Goal: Task Accomplishment & Management: Use online tool/utility

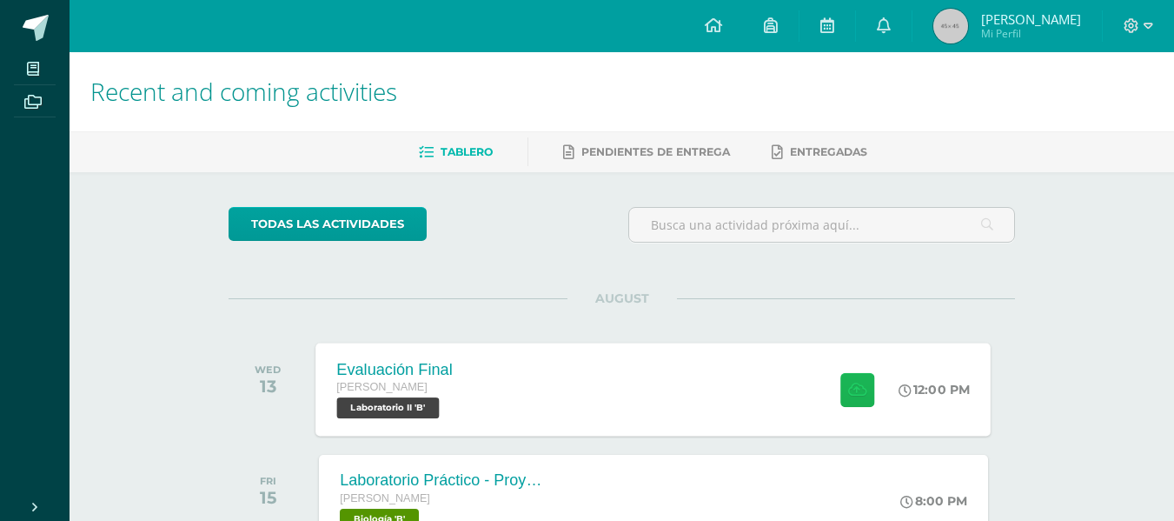
click at [848, 386] on icon at bounding box center [857, 389] width 18 height 15
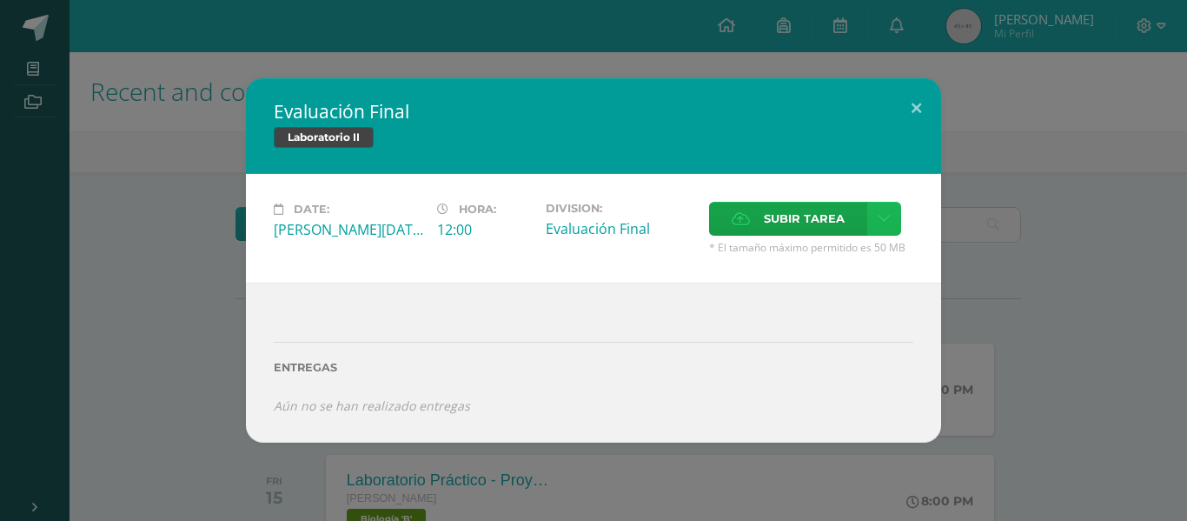
click at [881, 219] on icon at bounding box center [884, 218] width 13 height 15
click at [799, 215] on span "Subir tarea" at bounding box center [804, 218] width 81 height 32
click at [0, 0] on input "Subir tarea" at bounding box center [0, 0] width 0 height 0
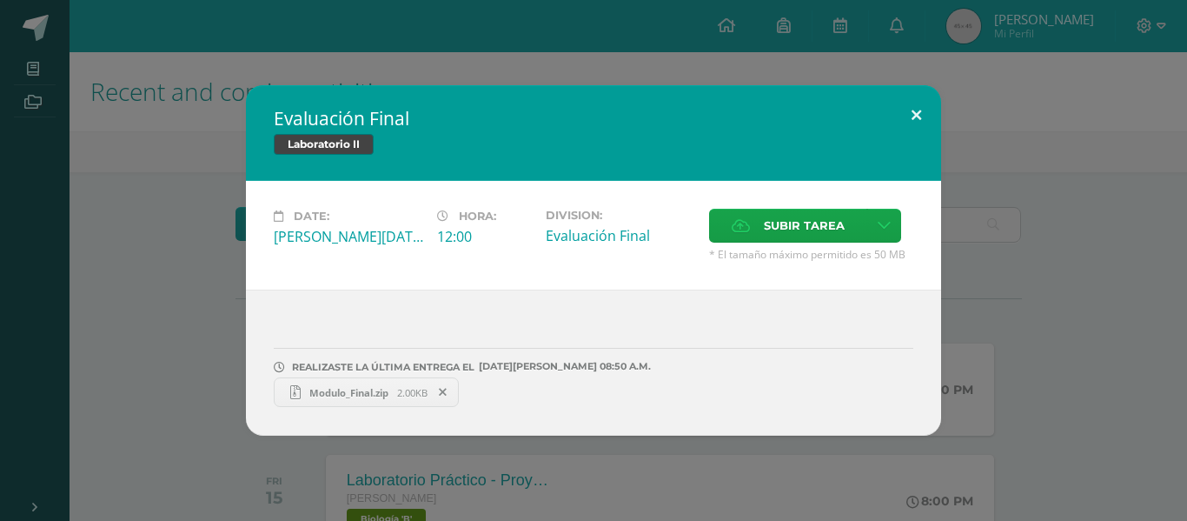
click at [918, 118] on button at bounding box center [917, 114] width 50 height 59
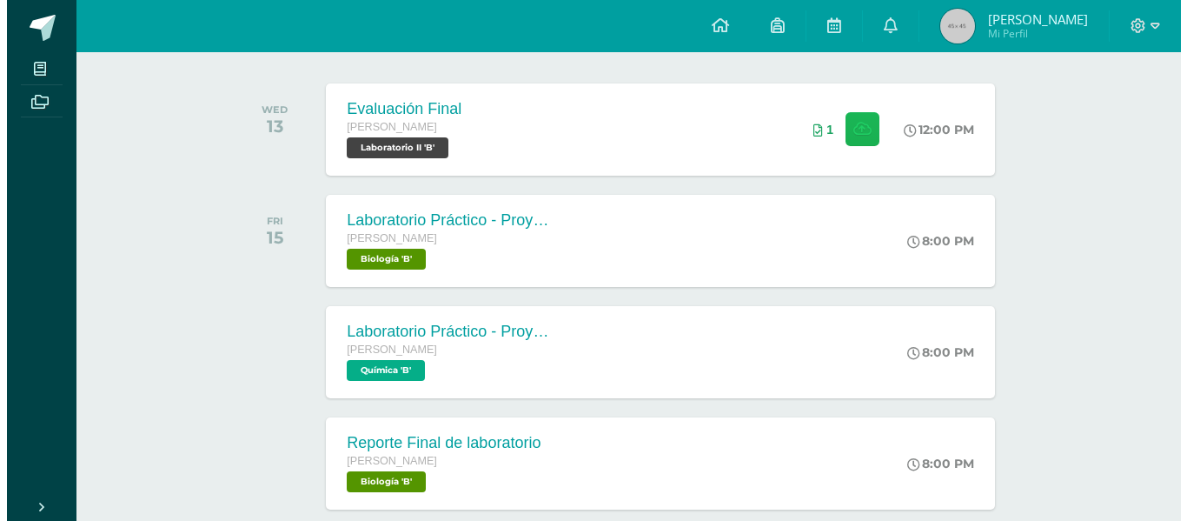
scroll to position [261, 0]
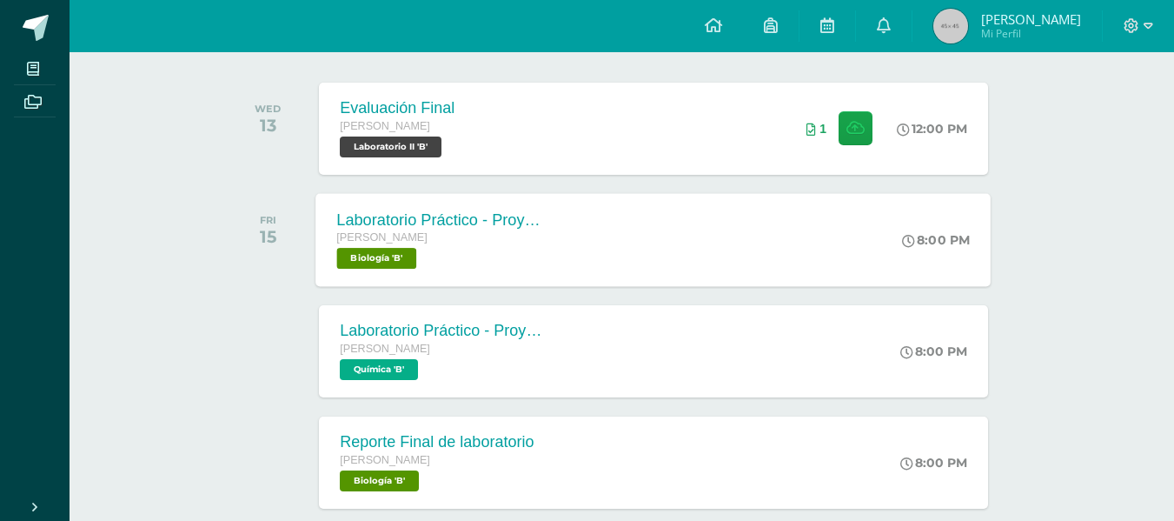
click at [658, 254] on div "Laboratorio Práctico - Proyecto de Unidad [PERSON_NAME] Biología 'B' 8:00 PM La…" at bounding box center [653, 239] width 675 height 93
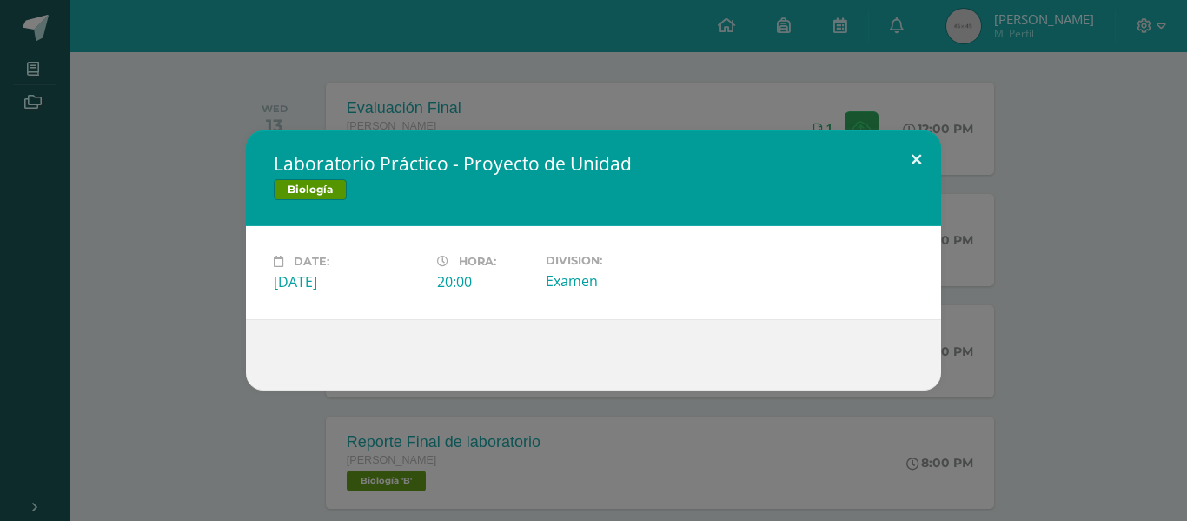
click at [921, 152] on button at bounding box center [917, 159] width 50 height 59
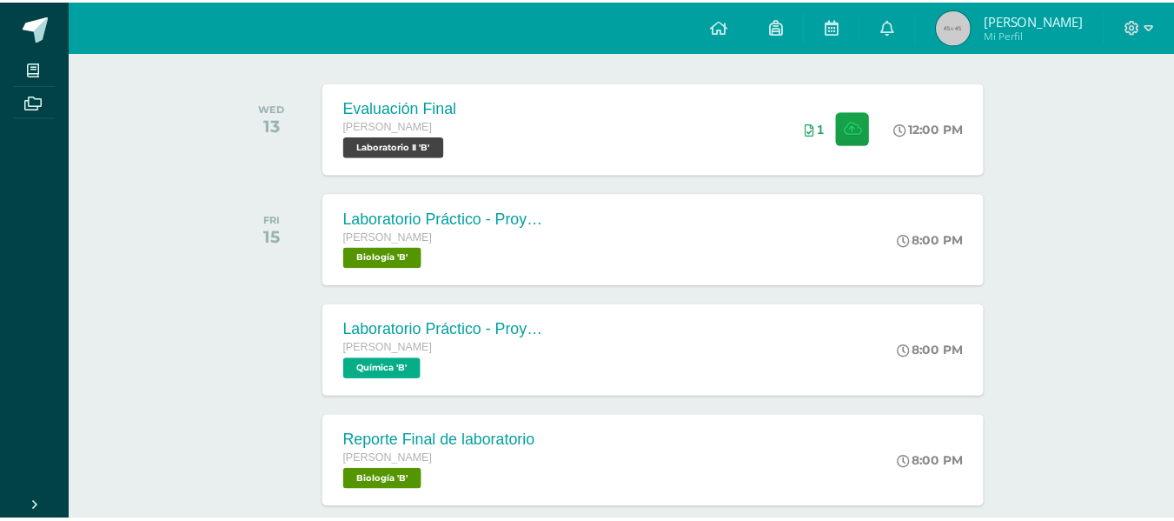
scroll to position [264, 0]
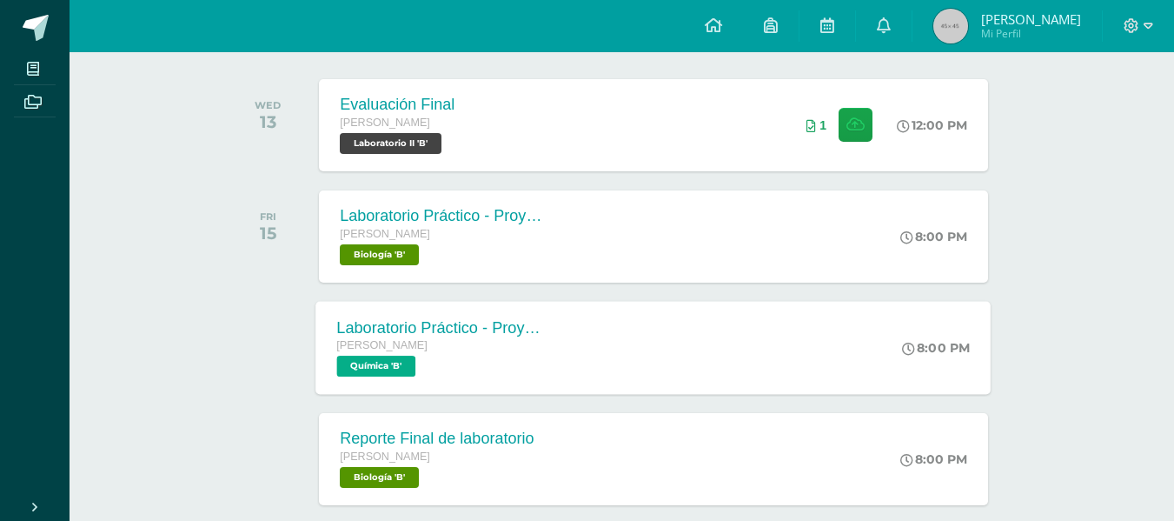
click at [771, 322] on div "Laboratorio Práctico - Proyecto de Unidad [PERSON_NAME] Química 'B' 8:00 PM Lab…" at bounding box center [653, 347] width 675 height 93
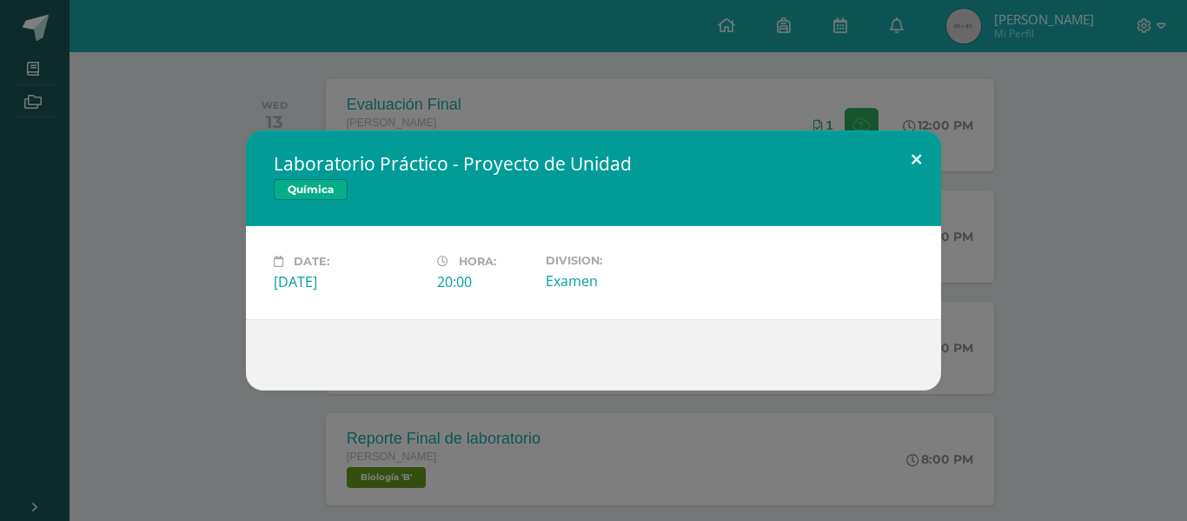
click at [913, 141] on button at bounding box center [917, 159] width 50 height 59
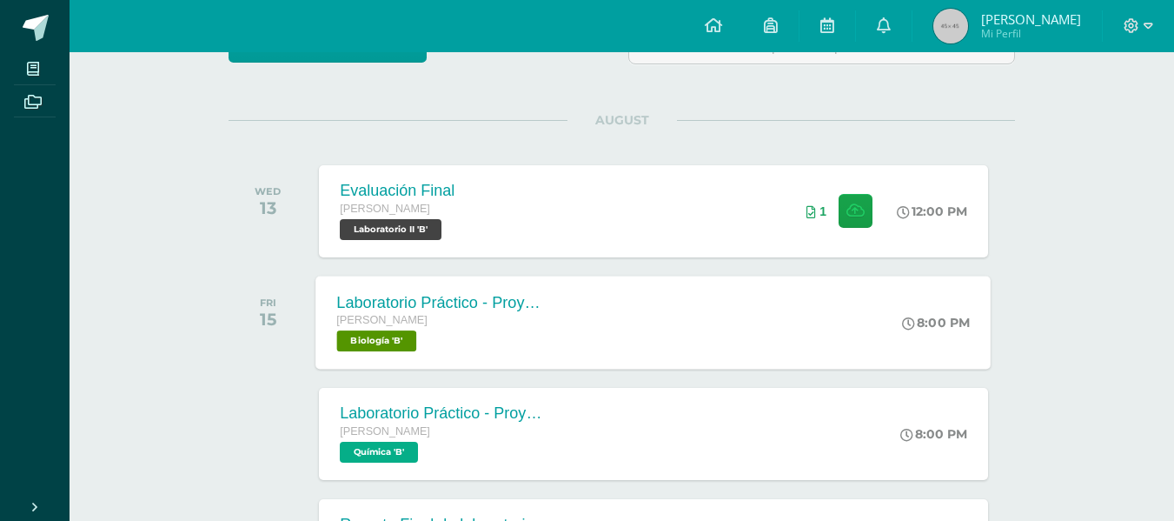
scroll to position [197, 0]
